Goal: Transaction & Acquisition: Download file/media

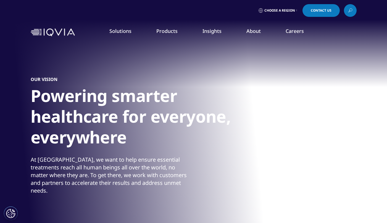
click at [218, 117] on link "Our Locations" at bounding box center [245, 116] width 95 height 6
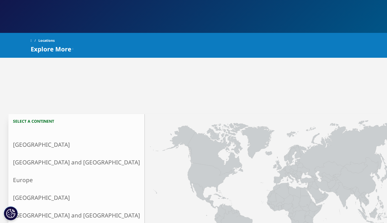
scroll to position [91, 0]
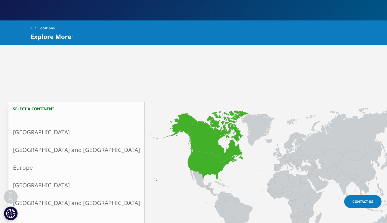
click at [44, 130] on link "North America" at bounding box center [77, 132] width 136 height 18
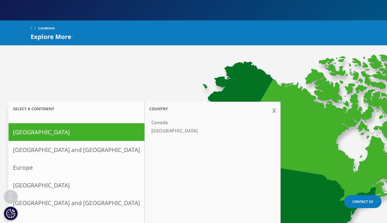
click at [149, 128] on link "[GEOGRAPHIC_DATA]" at bounding box center [209, 130] width 121 height 8
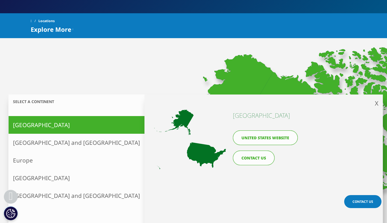
scroll to position [88, 0]
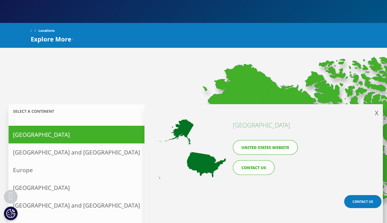
click at [283, 148] on link "United States website" at bounding box center [265, 147] width 65 height 15
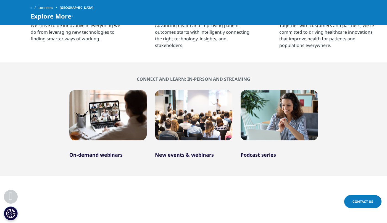
scroll to position [372, 0]
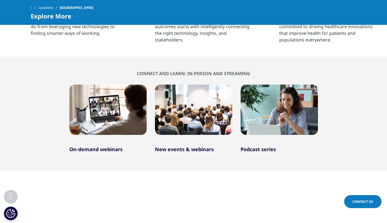
click at [259, 149] on a"] "Podcast series" at bounding box center [258, 149] width 35 height 7
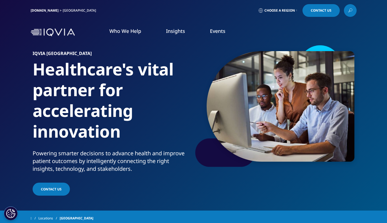
click at [166, 149] on link "Discover More" at bounding box center [156, 148] width 84 height 15
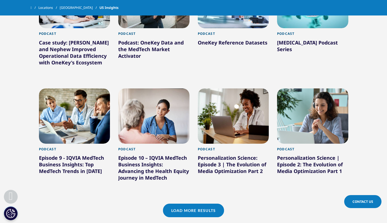
scroll to position [359, 0]
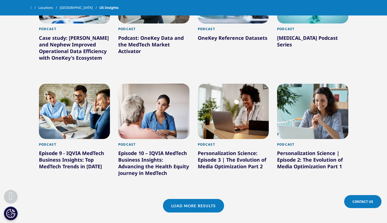
click at [321, 157] on div "Personalization Science | Episode 2: The Evolution of Media Optimization Part 1" at bounding box center [312, 161] width 71 height 22
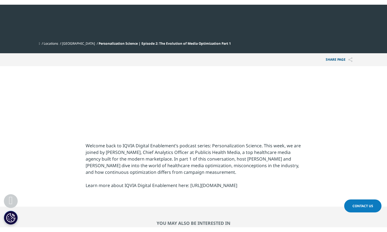
scroll to position [191, 0]
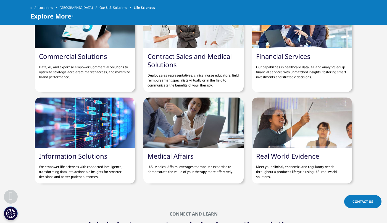
scroll to position [1572, 0]
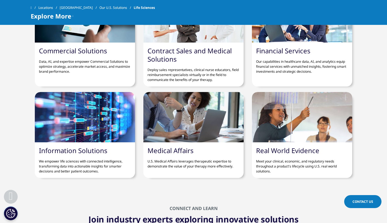
click at [74, 150] on link "Information Solutions" at bounding box center [73, 150] width 68 height 9
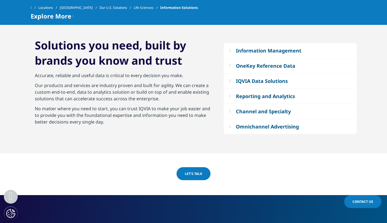
scroll to position [505, 0]
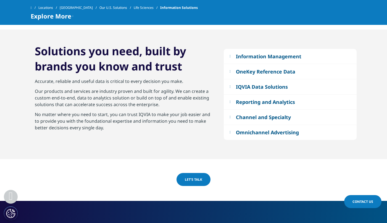
click at [264, 87] on div "IQVIA Data Solutions" at bounding box center [262, 86] width 52 height 7
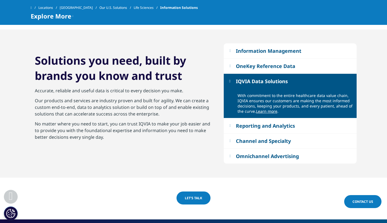
click at [269, 112] on link "Learn more" at bounding box center [266, 111] width 21 height 5
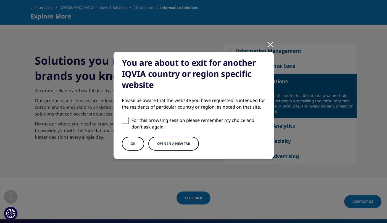
click at [158, 143] on button "Open in a new tab" at bounding box center [173, 144] width 51 height 14
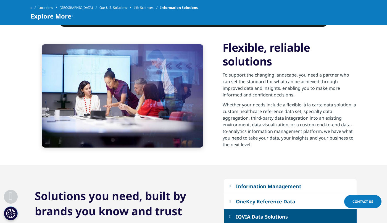
scroll to position [0, 0]
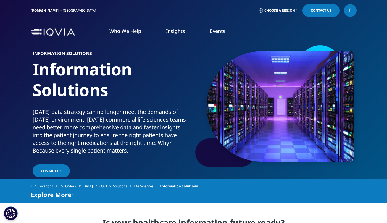
click at [350, 10] on icon at bounding box center [350, 10] width 4 height 7
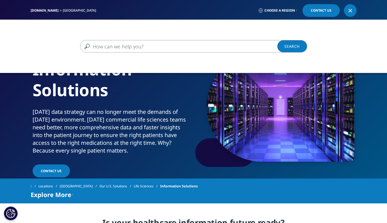
click at [179, 46] on input "Search" at bounding box center [185, 46] width 211 height 12
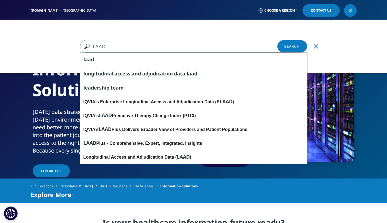
type input "LAAD"
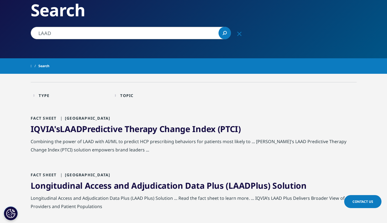
scroll to position [59, 0]
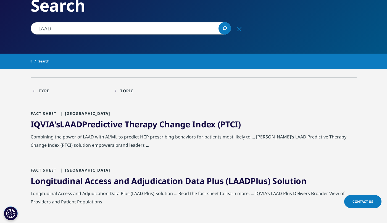
click at [132, 123] on link "IQVIA's LAAD Predictive Therapy Change Index (PTCI)" at bounding box center [136, 123] width 210 height 11
click at [181, 182] on link "Longitudinal Access and Adjudication Data Plus ( LAAD Plus) Solution" at bounding box center [169, 180] width 276 height 11
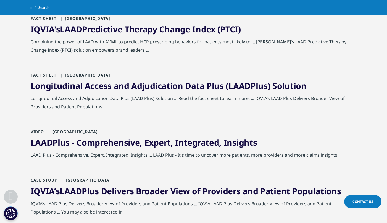
scroll to position [143, 0]
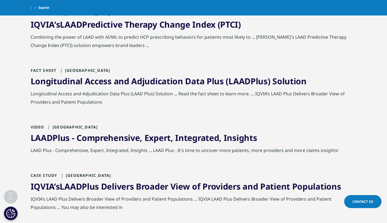
click at [150, 81] on link "Longitudinal Access and Adjudication Data Plus ( LAAD Plus) Solution" at bounding box center [169, 80] width 276 height 11
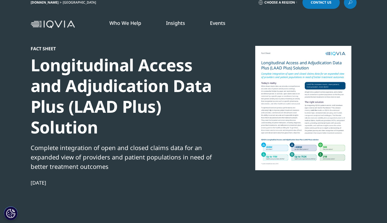
scroll to position [1, 0]
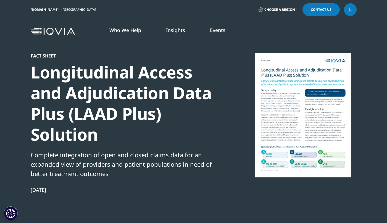
click at [300, 114] on div at bounding box center [303, 115] width 107 height 124
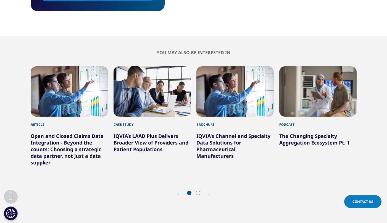
scroll to position [418, 0]
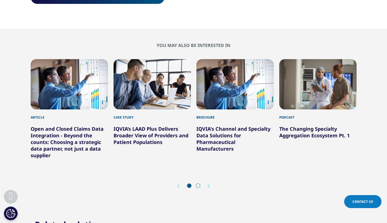
click at [208, 185] on icon "Next slide" at bounding box center [209, 186] width 2 height 4
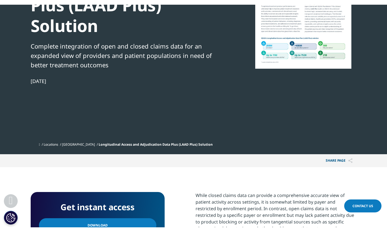
scroll to position [204, 0]
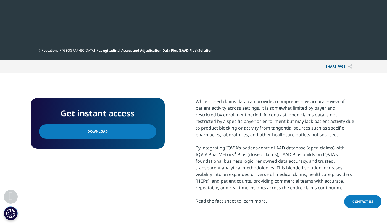
click at [121, 130] on link "Download" at bounding box center [97, 131] width 117 height 14
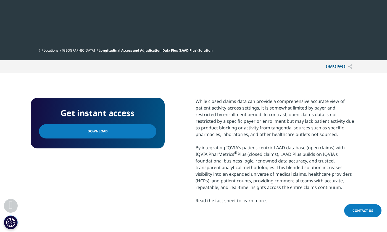
scroll to position [0, 0]
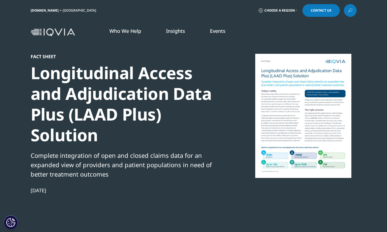
click at [349, 11] on icon at bounding box center [349, 11] width 0 height 0
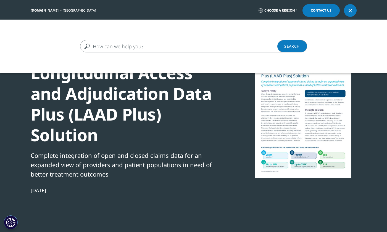
click at [188, 46] on input "Search" at bounding box center [185, 46] width 211 height 12
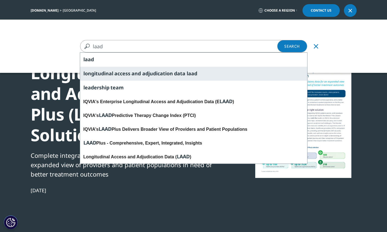
type input "laad"
click at [183, 77] on div "longitudinal access and adjudication data laad" at bounding box center [193, 74] width 227 height 14
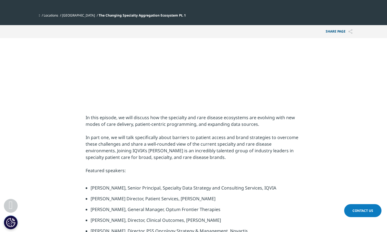
scroll to position [193, 0]
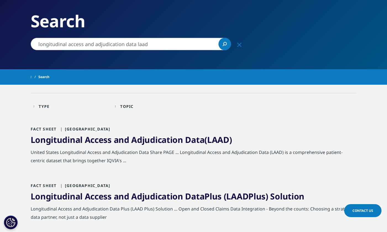
scroll to position [54, 0]
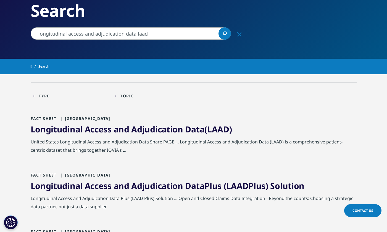
click at [142, 131] on span "Adjudication" at bounding box center [157, 129] width 52 height 11
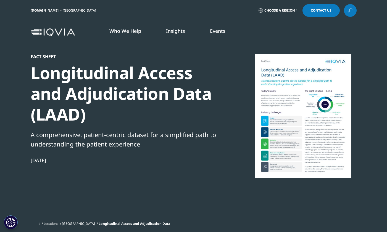
click at [374, 91] on section "Fact Sheet Longitudinal Access and Adjudication Data (LAAD) A comprehensive, pa…" at bounding box center [193, 117] width 387 height 234
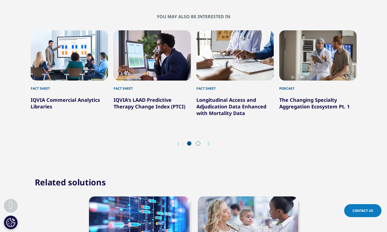
scroll to position [383, 0]
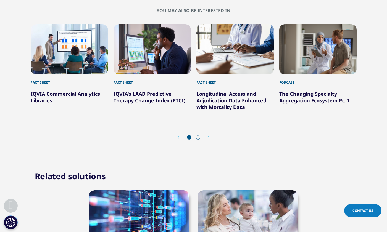
click at [67, 95] on link "IQVIA Commercial Analytics Libraries" at bounding box center [65, 97] width 69 height 13
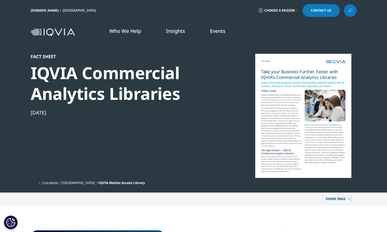
click at [350, 8] on icon at bounding box center [350, 10] width 4 height 7
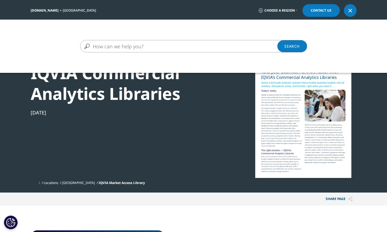
click at [158, 48] on input "Search" at bounding box center [185, 46] width 211 height 12
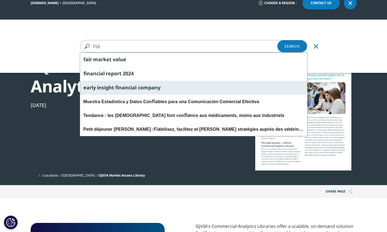
scroll to position [1, 0]
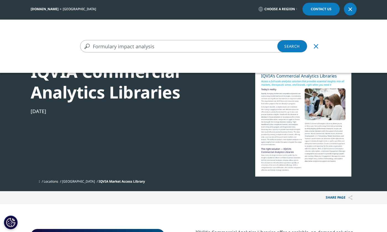
type input "Formulary impact analysis"
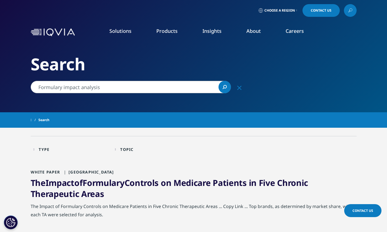
drag, startPoint x: 118, startPoint y: 88, endPoint x: 39, endPoint y: 84, distance: 79.1
click at [36, 85] on input "Formulary impact analysis" at bounding box center [131, 87] width 200 height 12
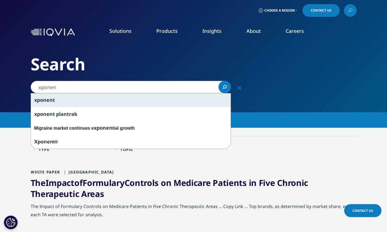
click at [54, 101] on span "t" at bounding box center [54, 100] width 2 height 7
type input "xponent"
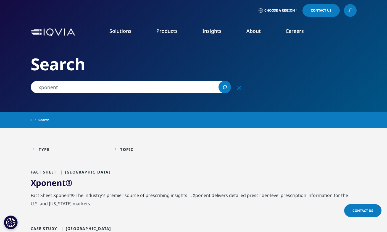
click at [57, 185] on span "Xponent" at bounding box center [48, 182] width 35 height 11
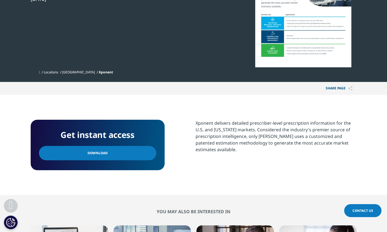
scroll to position [117, 0]
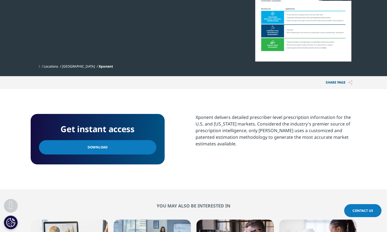
click at [76, 150] on link "Download" at bounding box center [97, 147] width 117 height 14
click at [207, 149] on section "Xponent delivers detailed prescriber-level prescription information for the U.S…" at bounding box center [276, 137] width 161 height 47
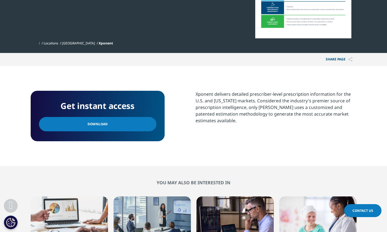
scroll to position [0, 0]
